Goal: Find specific page/section

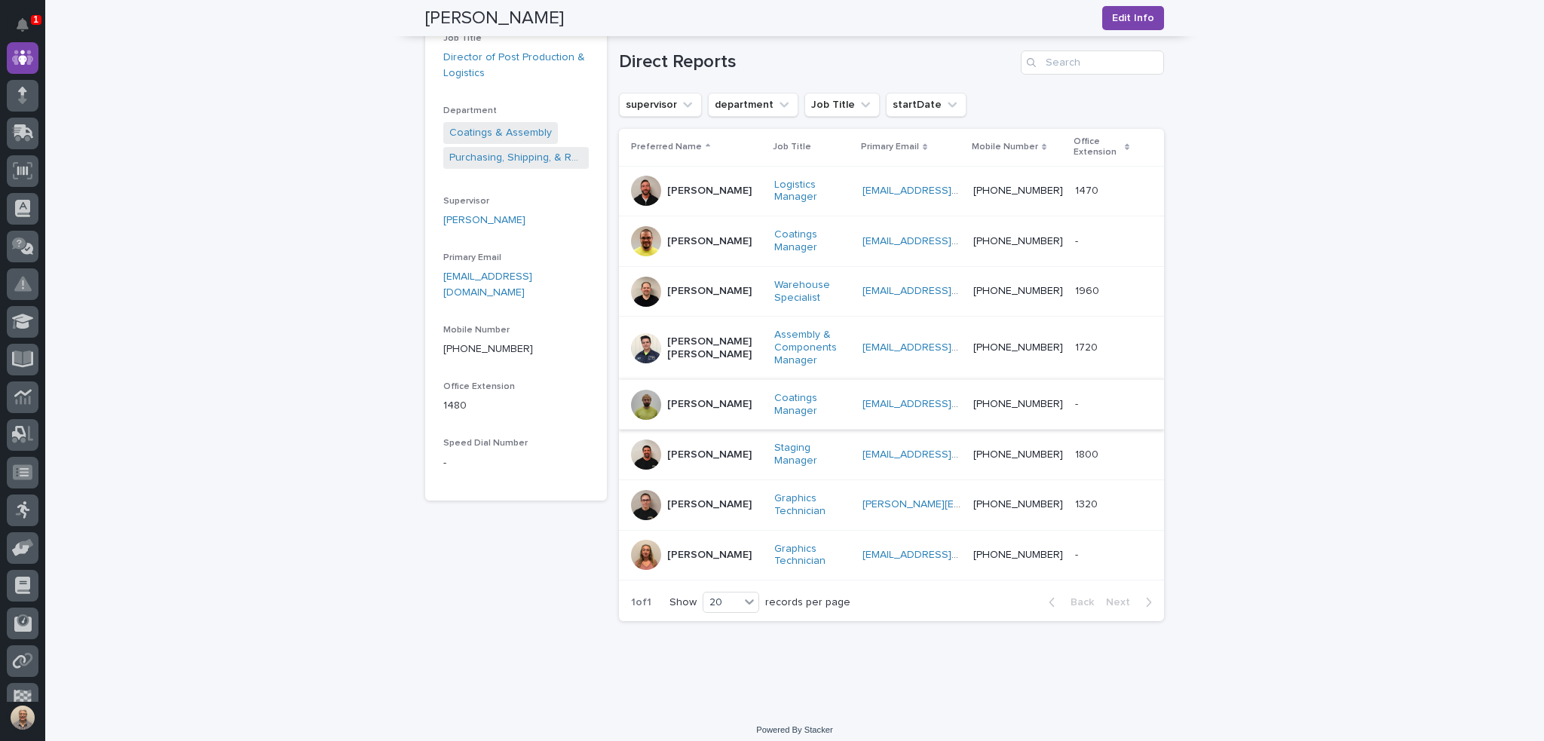
scroll to position [302, 0]
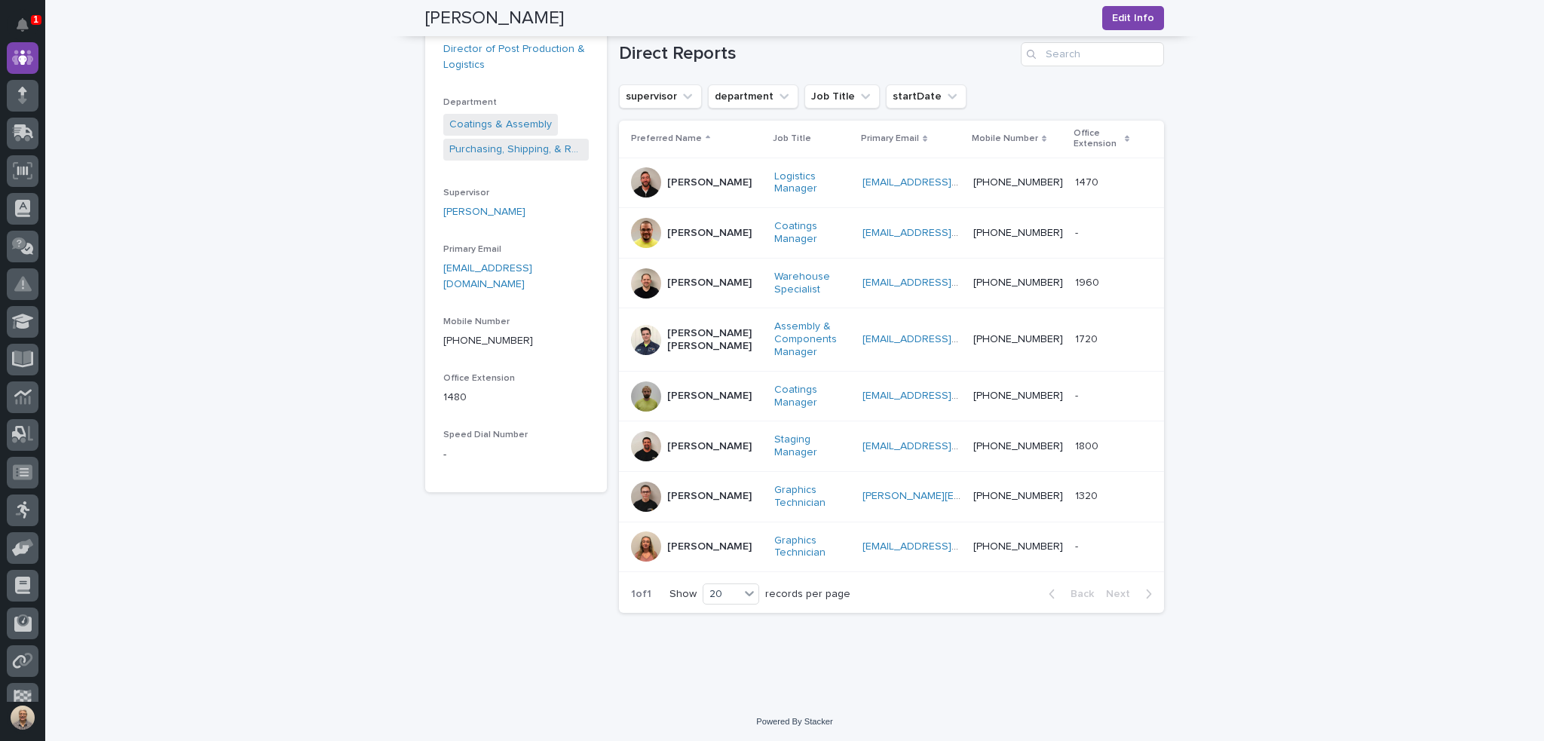
click at [706, 541] on p "[PERSON_NAME]" at bounding box center [709, 547] width 84 height 13
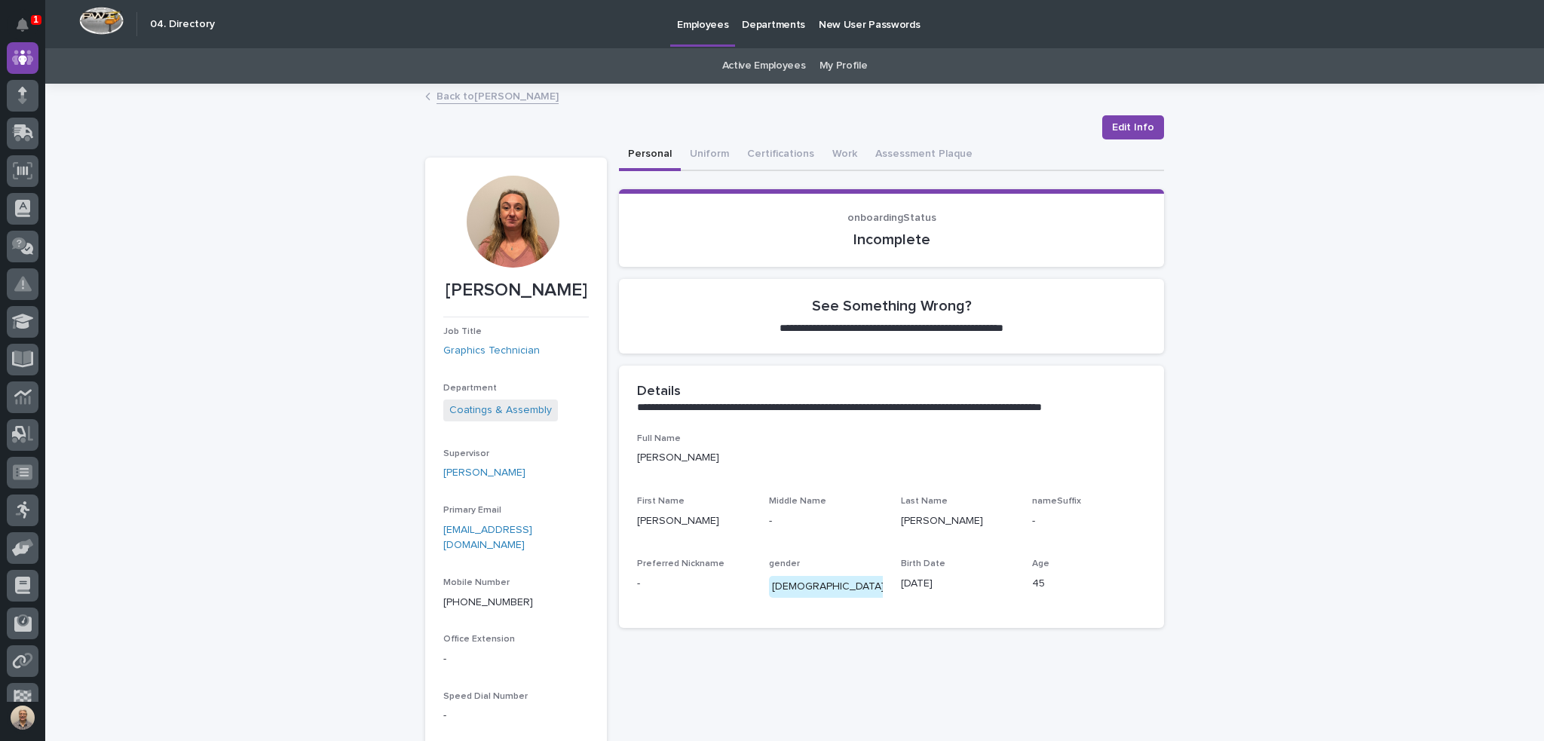
click at [531, 228] on div at bounding box center [513, 222] width 92 height 92
click at [774, 66] on link "Active Employees" at bounding box center [764, 65] width 84 height 35
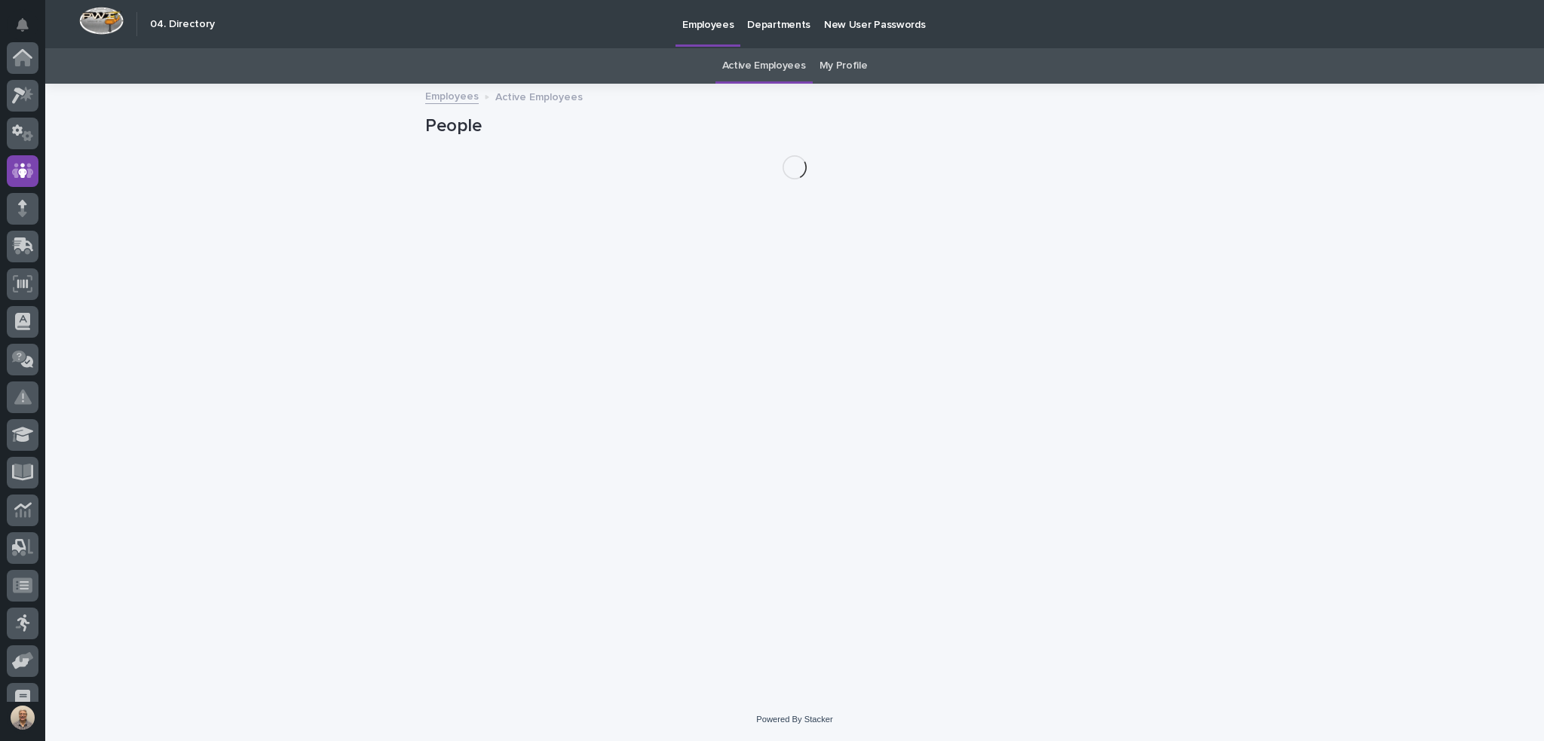
scroll to position [113, 0]
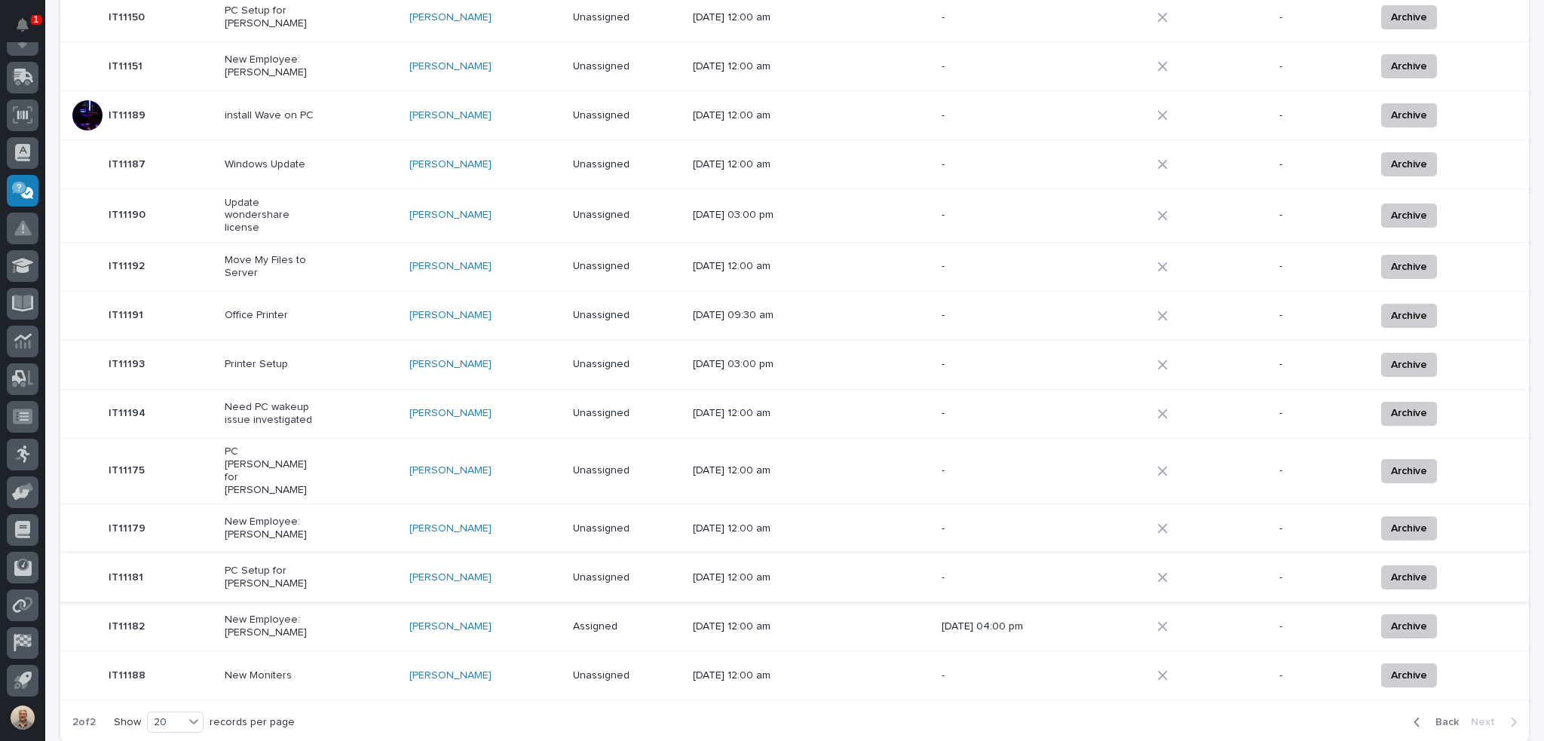
scroll to position [484, 0]
